Goal: Find specific page/section: Find specific page/section

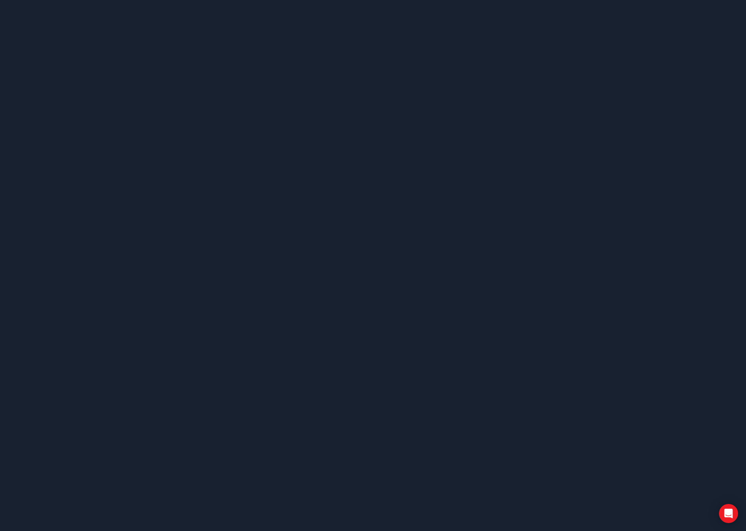
click at [338, 161] on body at bounding box center [373, 265] width 746 height 531
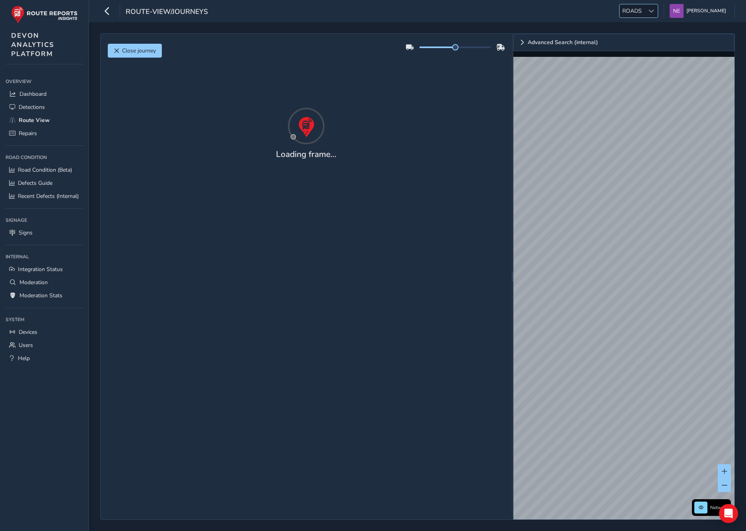
click at [654, 11] on span at bounding box center [652, 11] width 6 height 6
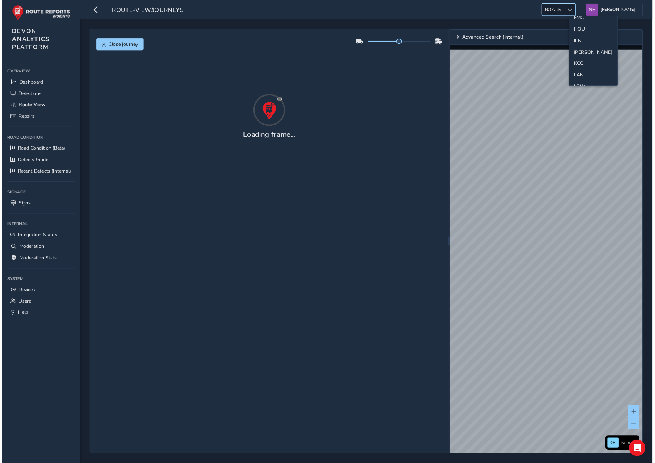
scroll to position [126, 0]
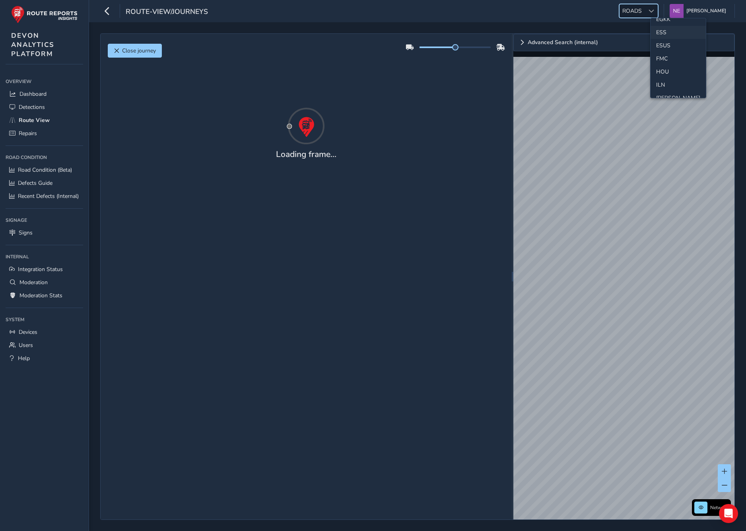
click at [662, 30] on li "ESS" at bounding box center [678, 32] width 55 height 13
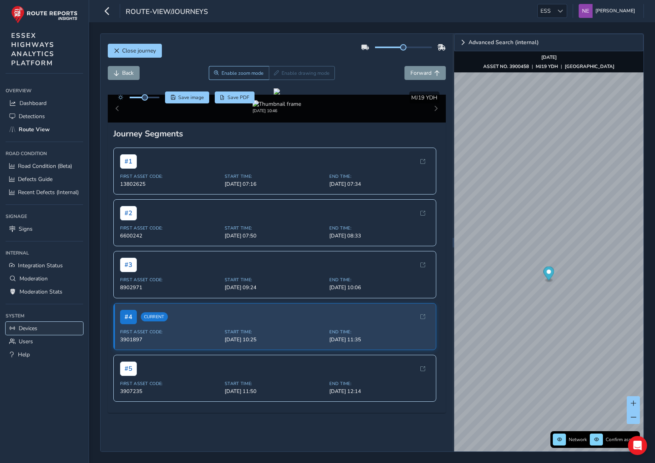
click at [35, 327] on span "Devices" at bounding box center [28, 328] width 19 height 8
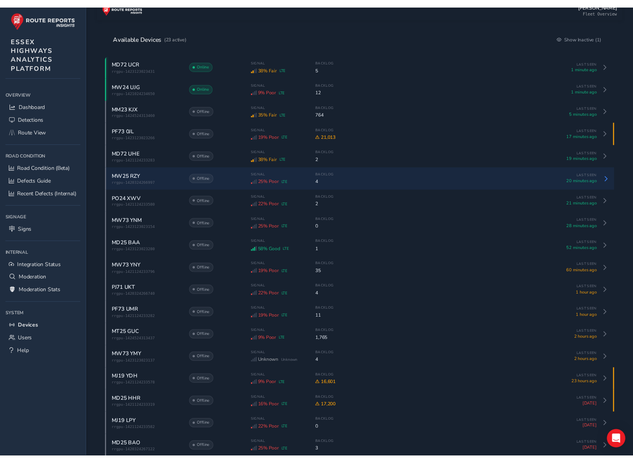
scroll to position [81, 0]
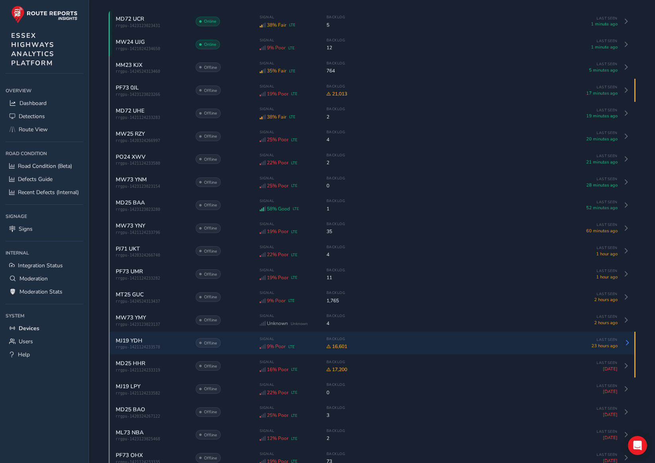
click at [126, 342] on span "MJ19 YDH" at bounding box center [129, 341] width 27 height 8
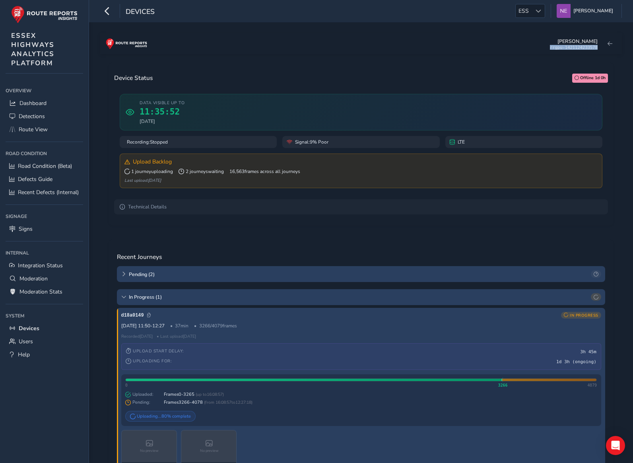
drag, startPoint x: 554, startPoint y: 51, endPoint x: 598, endPoint y: 49, distance: 44.6
click at [598, 49] on div "[PERSON_NAME]-1421124233578" at bounding box center [361, 43] width 522 height 21
copy div "rrgpu-1421124233578"
